Goal: Transaction & Acquisition: Purchase product/service

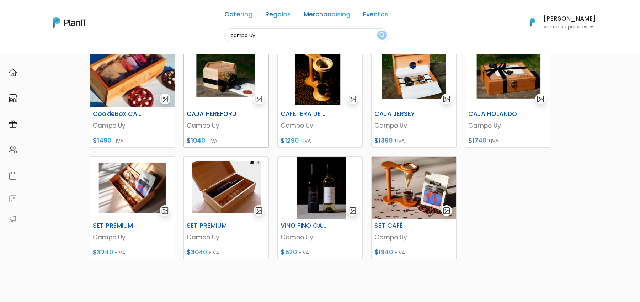
scroll to position [109, 0]
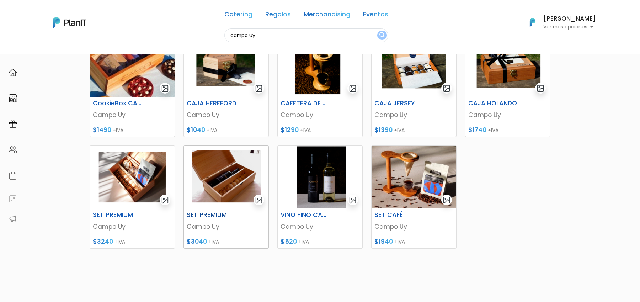
click at [226, 171] on img at bounding box center [226, 177] width 85 height 63
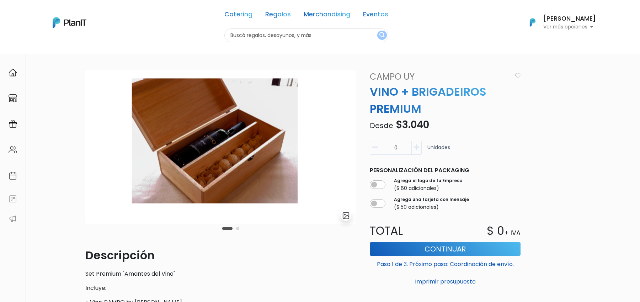
click at [349, 216] on img "submit" at bounding box center [346, 216] width 8 height 8
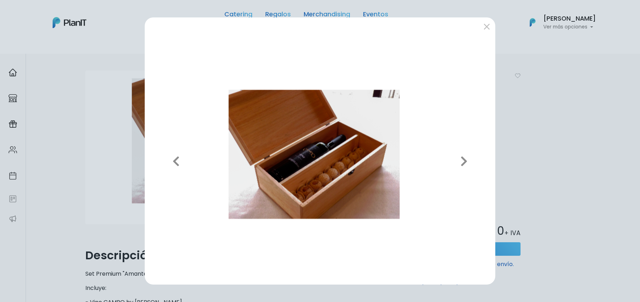
click at [71, 108] on div "Previous Next" at bounding box center [320, 151] width 640 height 302
click at [488, 29] on button "submit" at bounding box center [486, 26] width 11 height 11
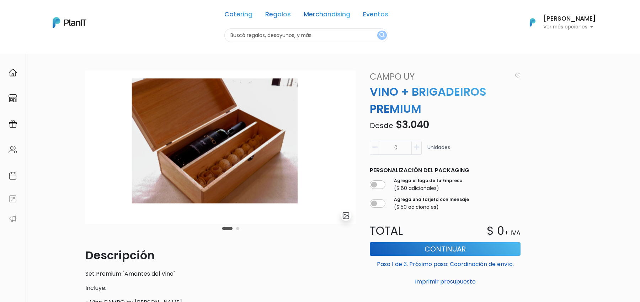
click at [384, 81] on link "Campo Uy" at bounding box center [438, 76] width 146 height 13
